Goal: Task Accomplishment & Management: Use online tool/utility

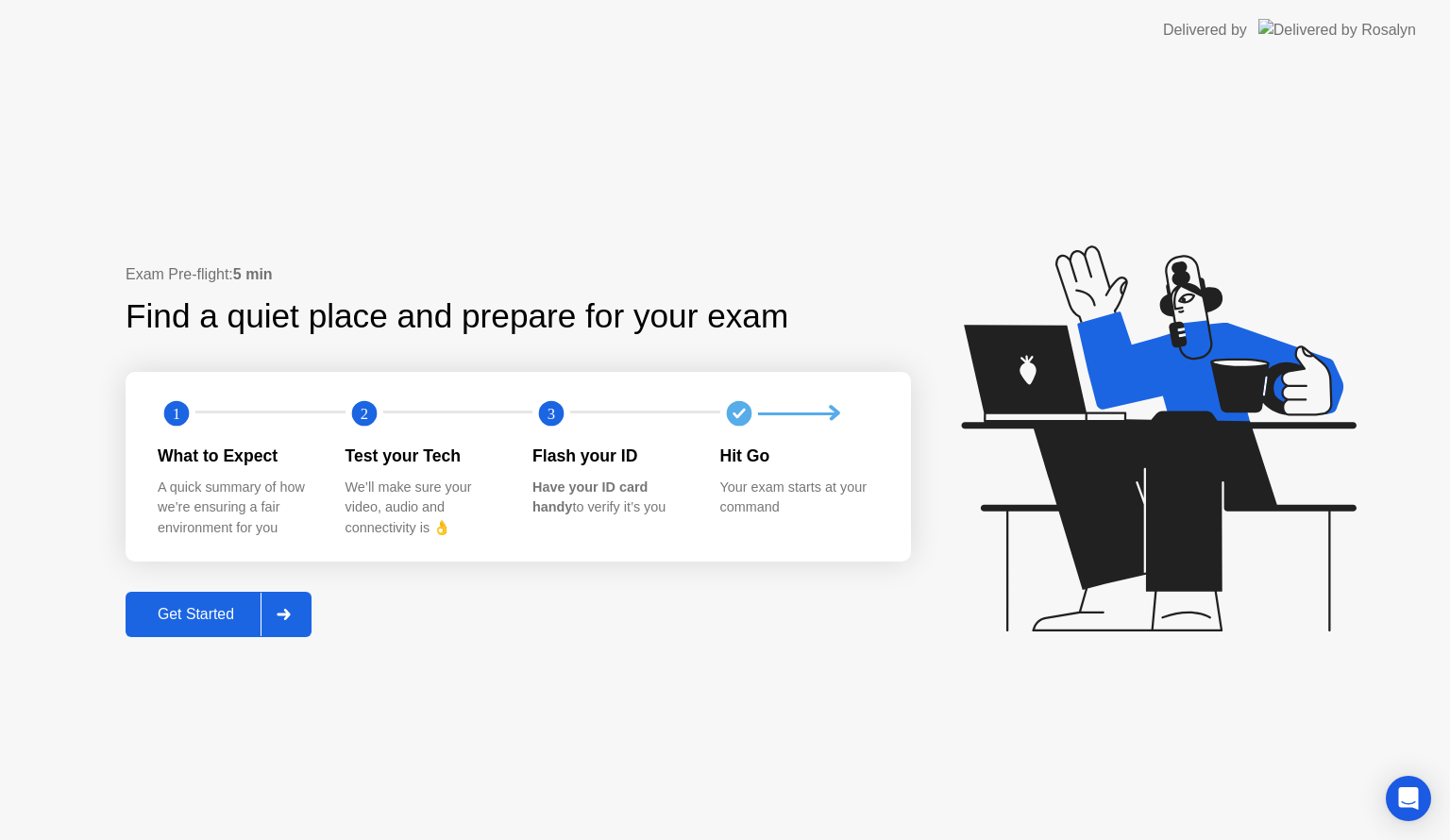
click at [283, 596] on div at bounding box center [283, 614] width 45 height 43
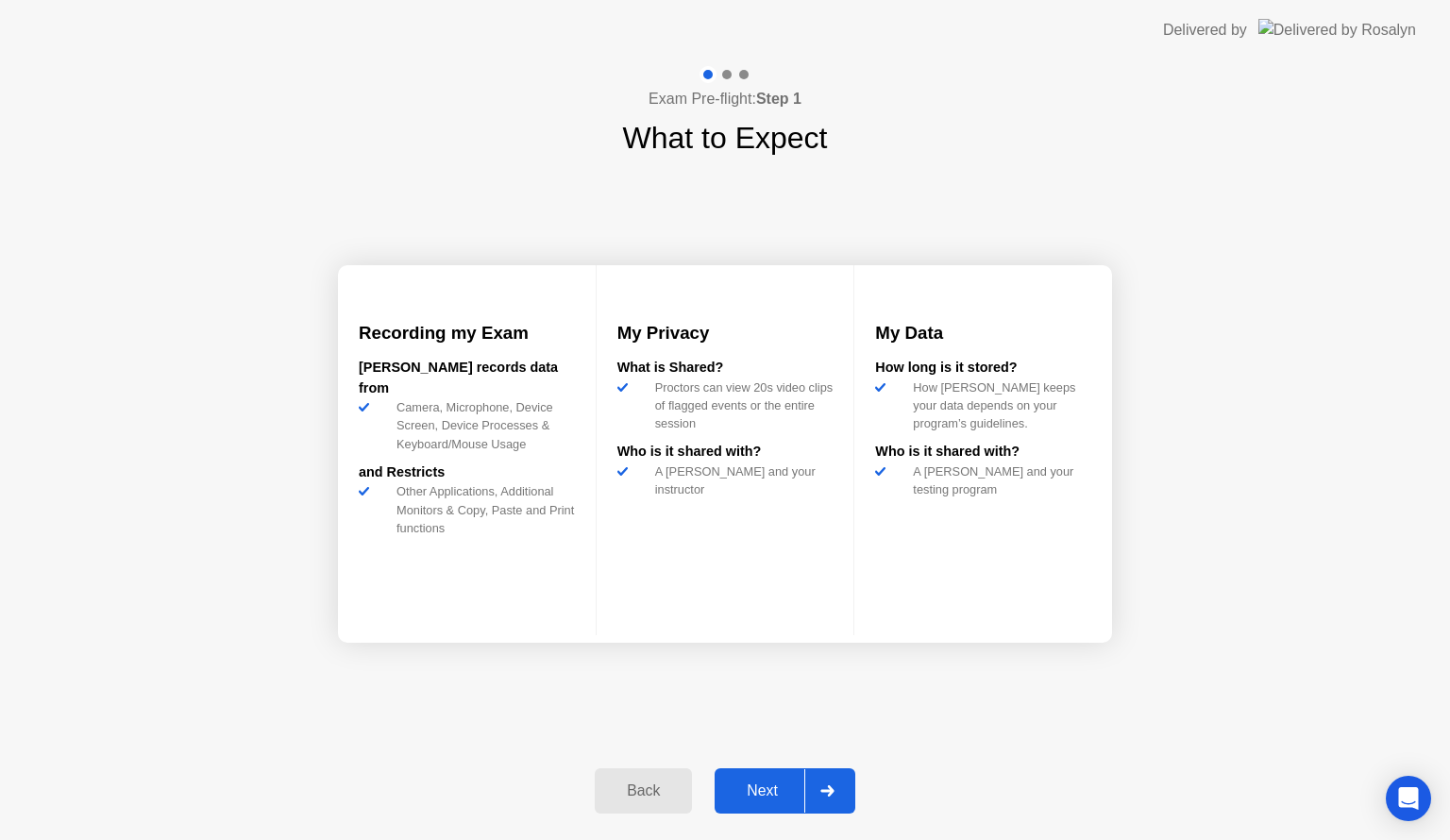
click at [758, 807] on button "Next" at bounding box center [784, 791] width 140 height 45
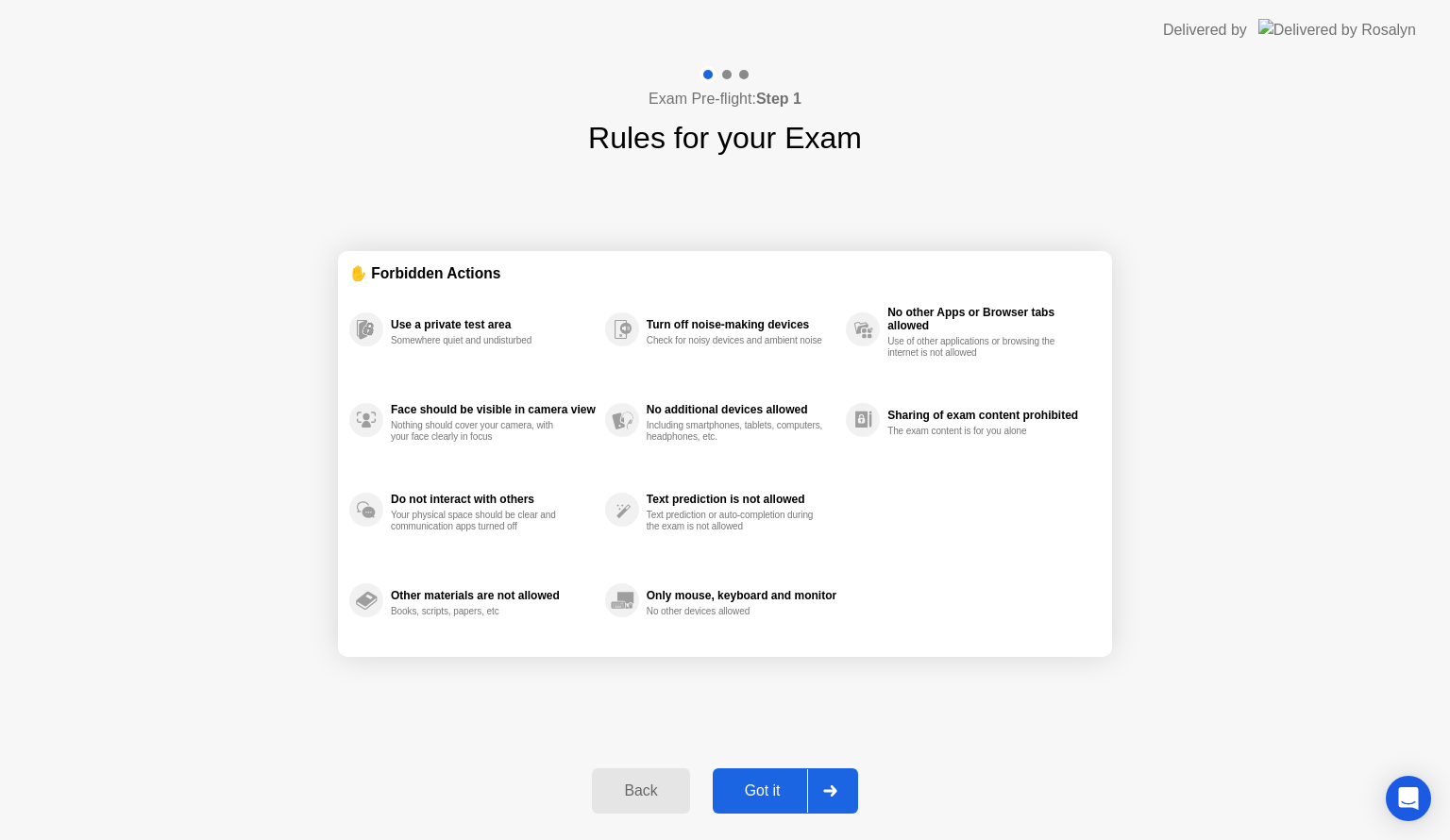
click at [758, 807] on button "Got it" at bounding box center [785, 791] width 145 height 45
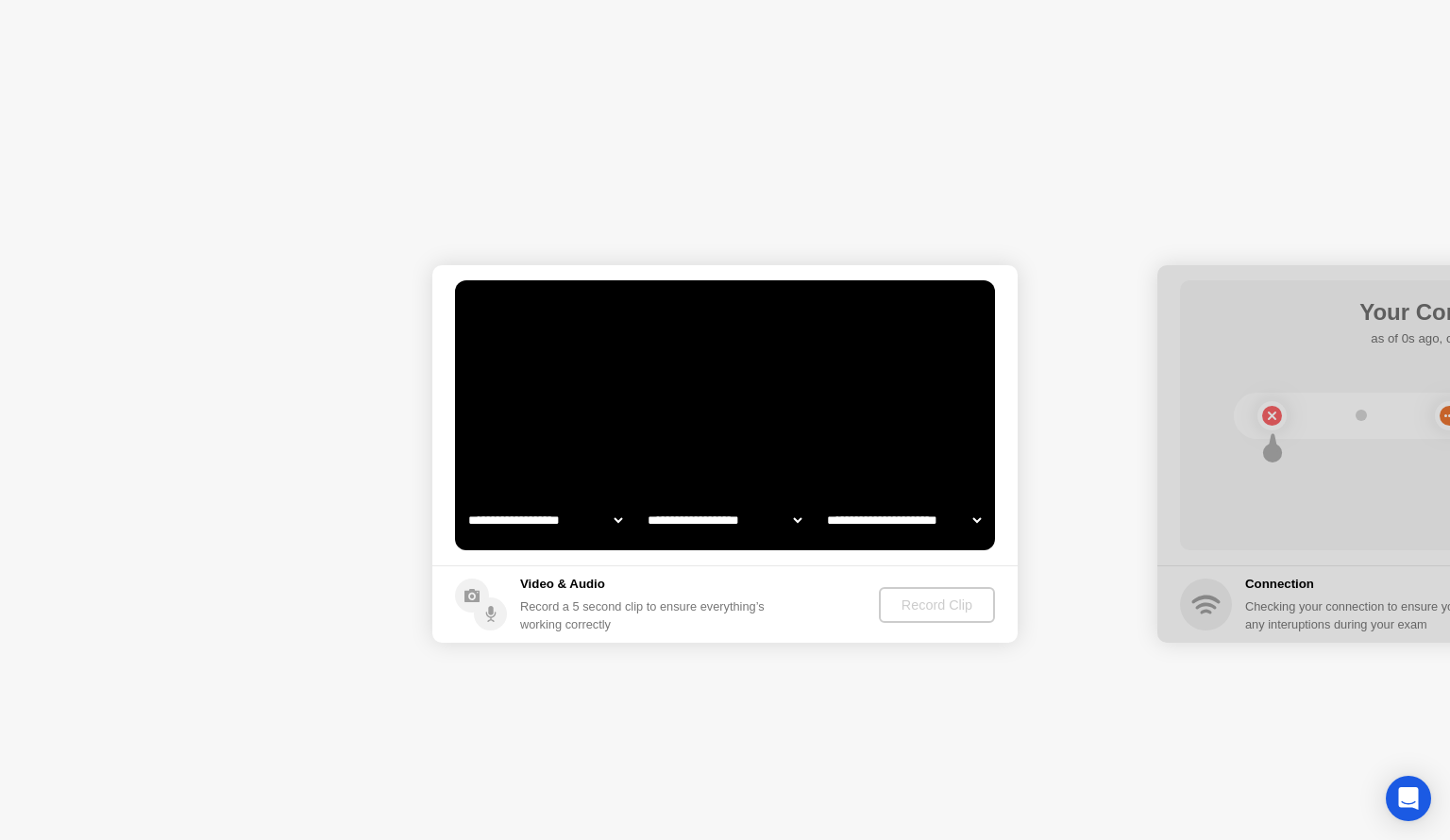
select select "**********"
select select "*******"
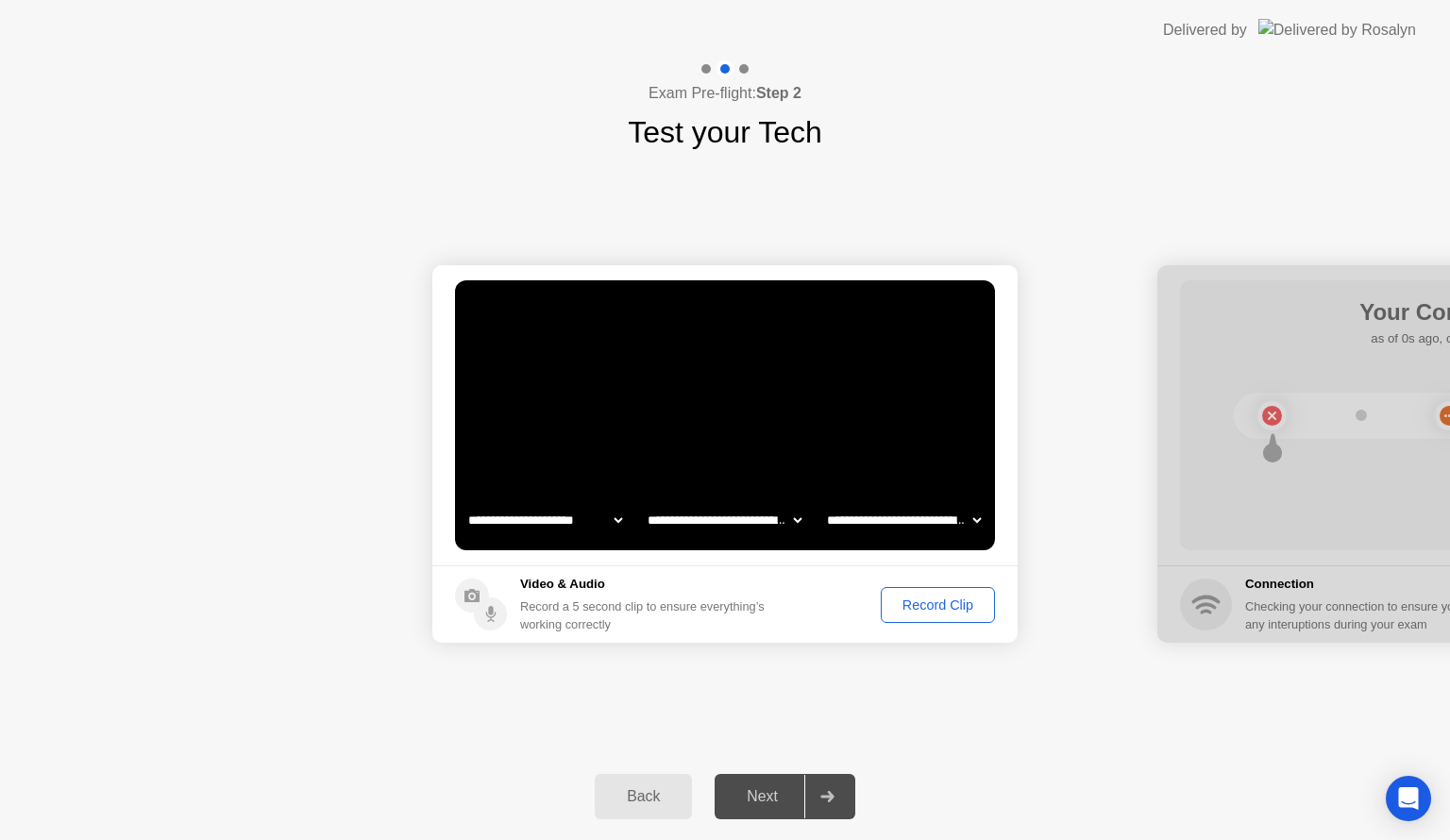
click at [932, 604] on div "Record Clip" at bounding box center [937, 604] width 101 height 15
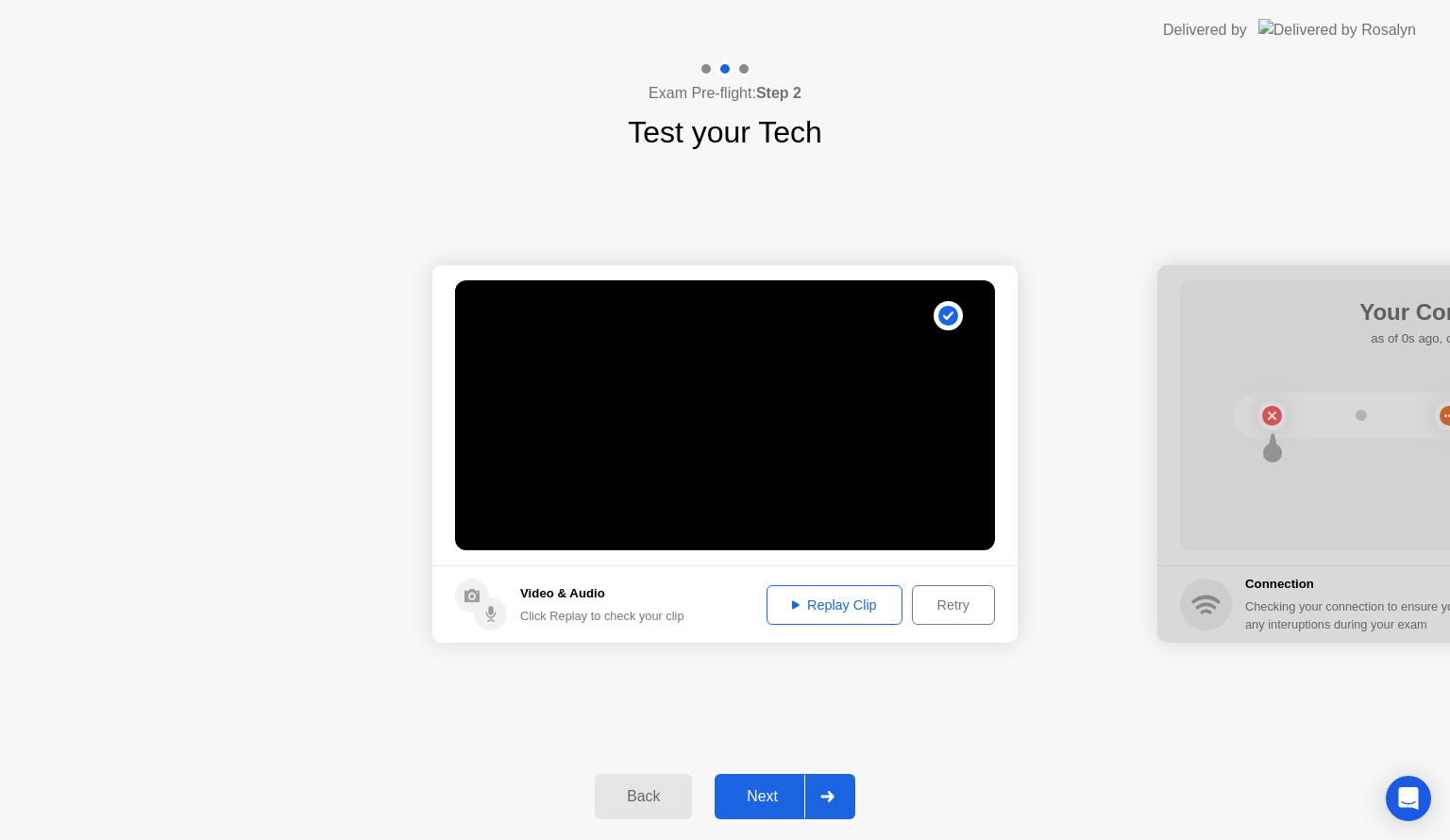
click at [816, 610] on div "Replay Clip" at bounding box center [834, 604] width 123 height 15
click at [825, 779] on div at bounding box center [827, 797] width 45 height 43
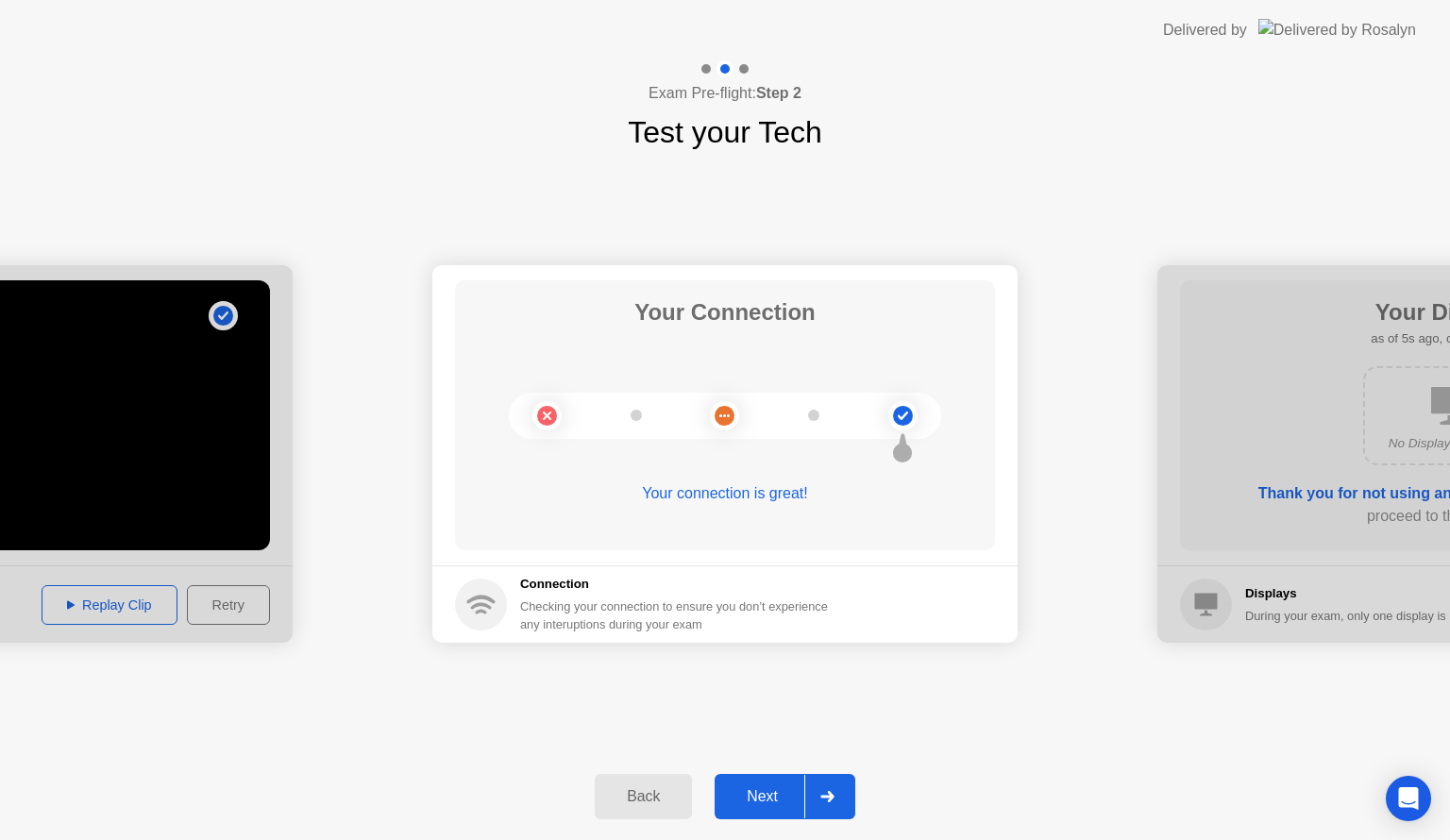
click at [825, 779] on div at bounding box center [827, 797] width 45 height 43
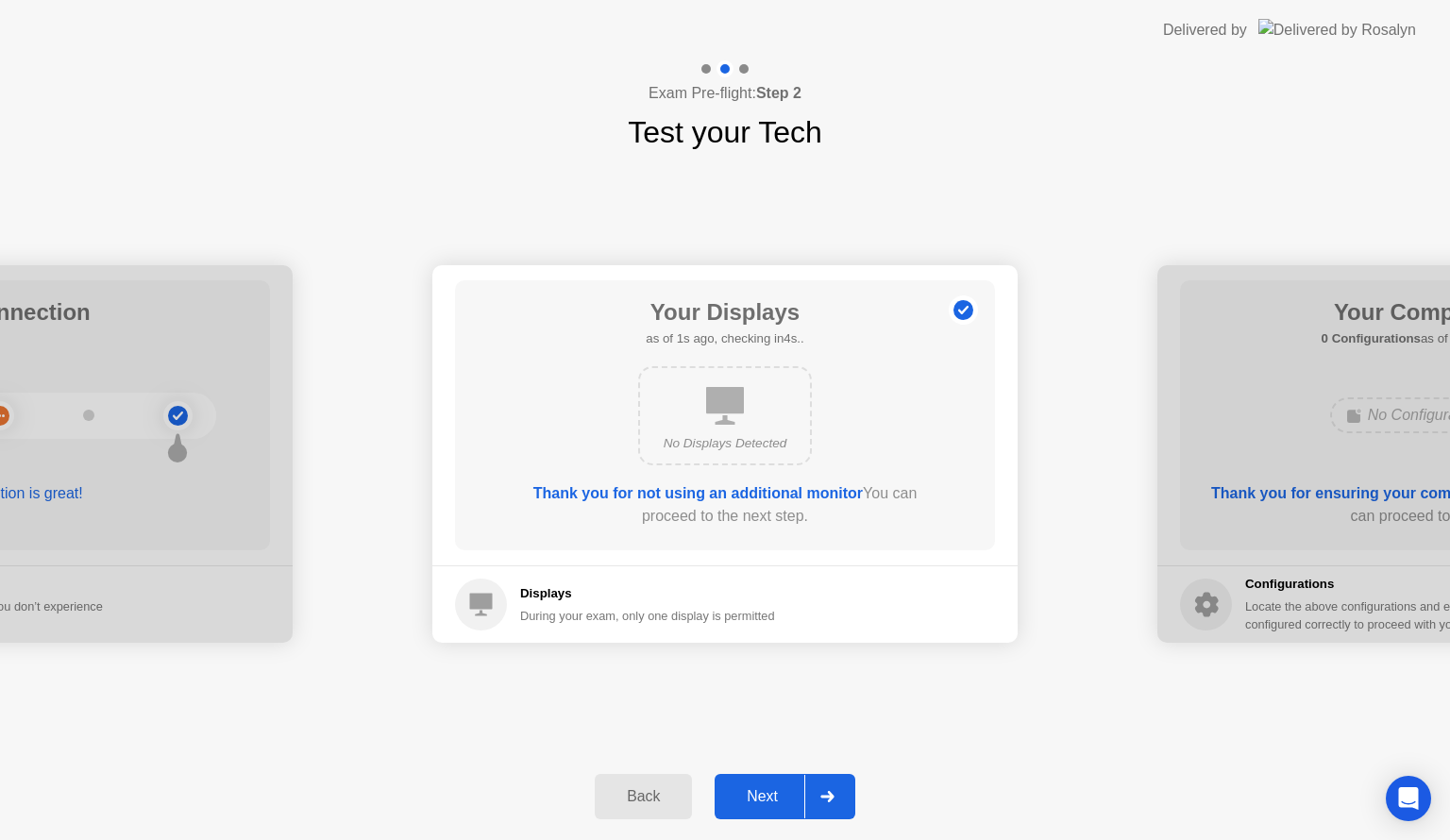
click at [825, 779] on div at bounding box center [827, 797] width 45 height 43
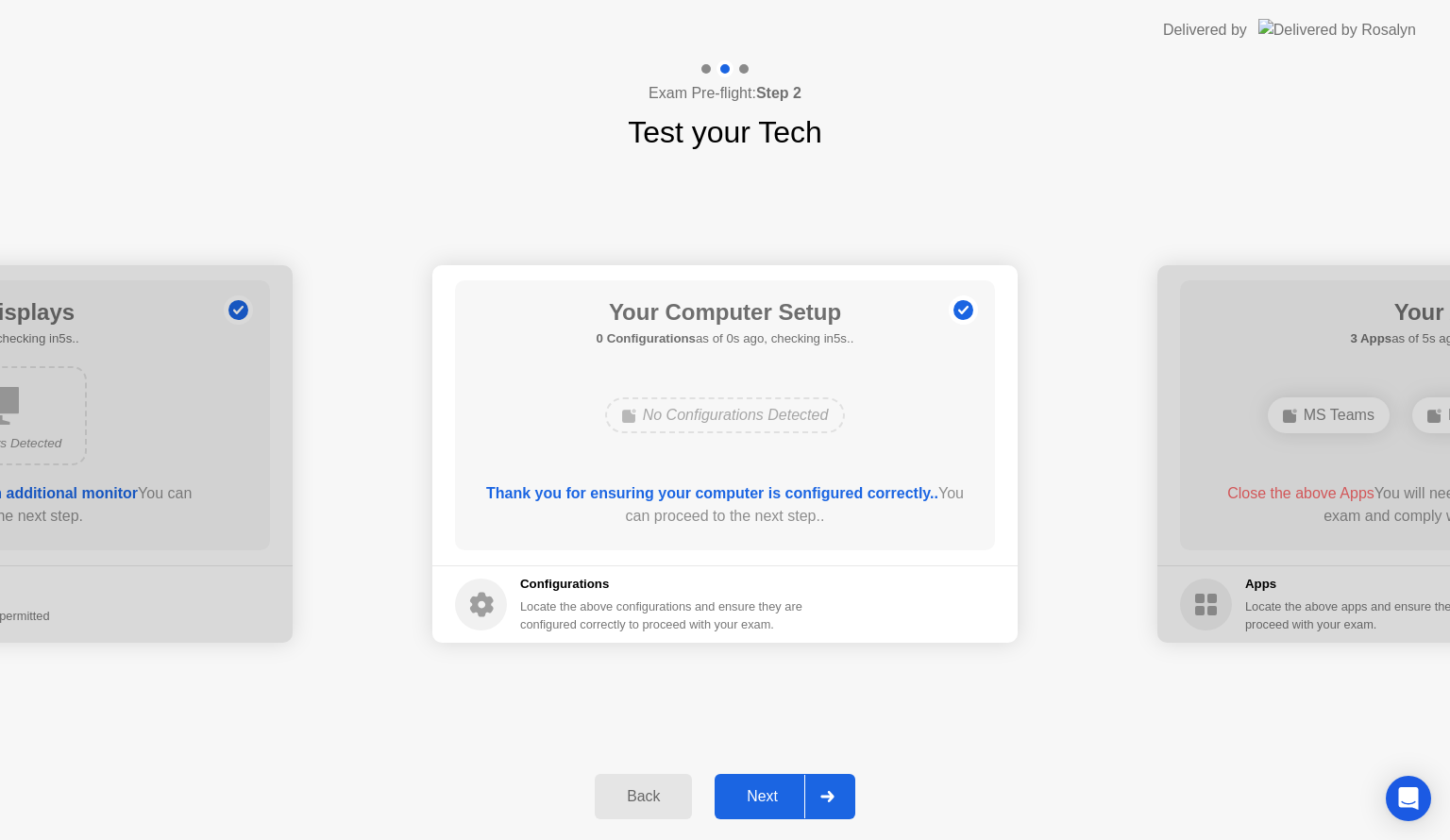
click at [825, 779] on div at bounding box center [827, 797] width 45 height 43
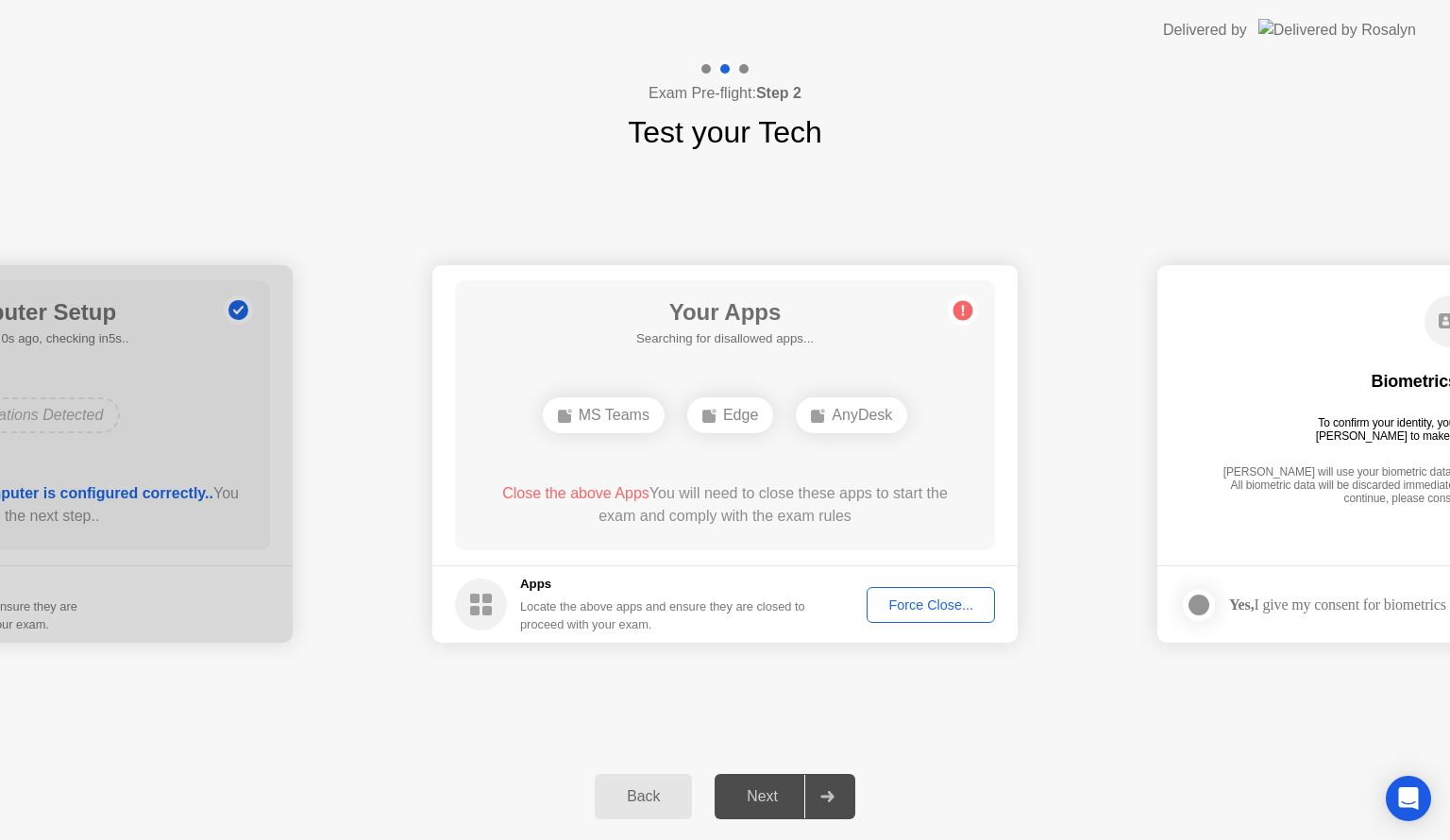
click at [924, 598] on div "Force Close..." at bounding box center [930, 604] width 115 height 15
click at [903, 597] on div "Force Close..." at bounding box center [930, 604] width 115 height 15
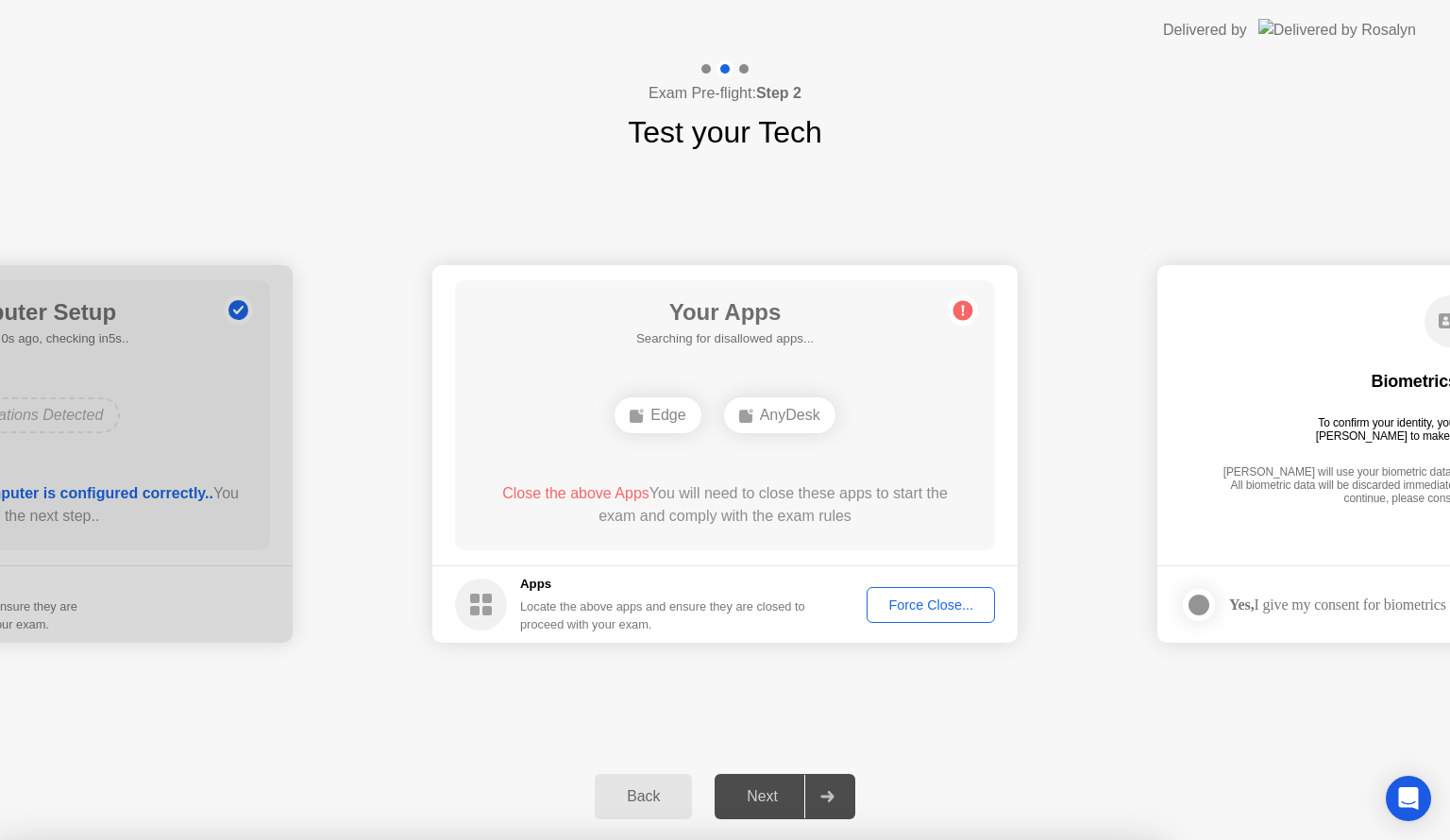
click at [910, 607] on div "Force Close..." at bounding box center [930, 604] width 115 height 15
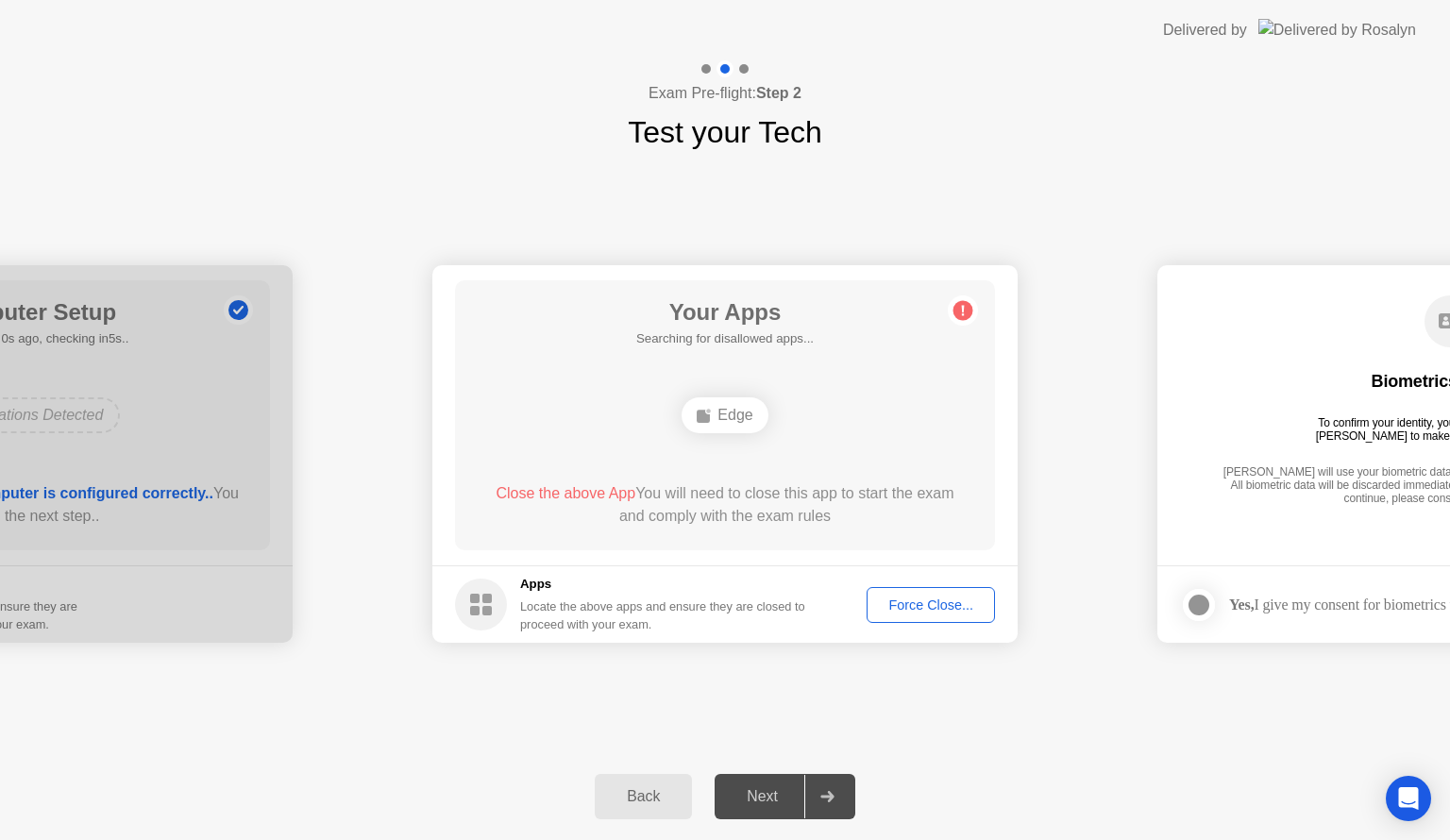
click at [898, 609] on div "Force Close..." at bounding box center [930, 604] width 115 height 15
click at [923, 597] on div "Force Close..." at bounding box center [930, 604] width 115 height 15
